Goal: Transaction & Acquisition: Purchase product/service

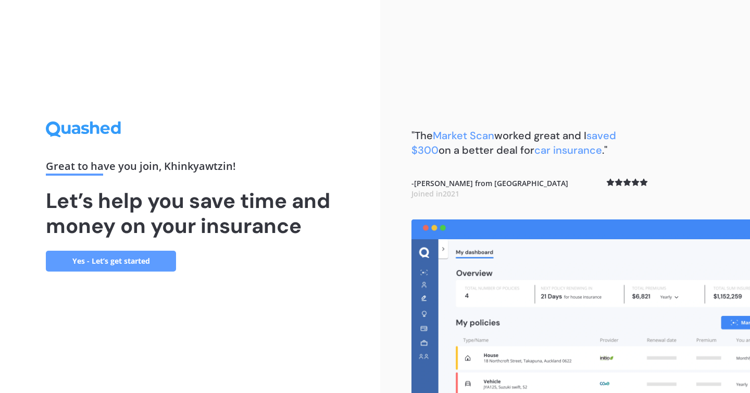
click at [152, 262] on link "Yes - Let’s get started" at bounding box center [111, 261] width 130 height 21
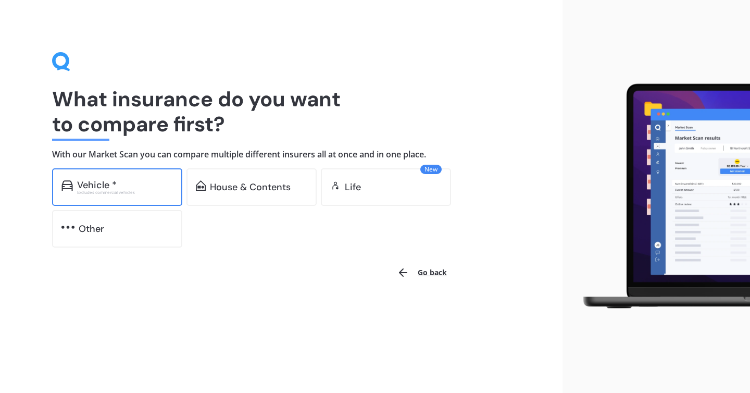
click at [130, 192] on div "Excludes commercial vehicles" at bounding box center [125, 192] width 96 height 4
